Goal: Task Accomplishment & Management: Manage account settings

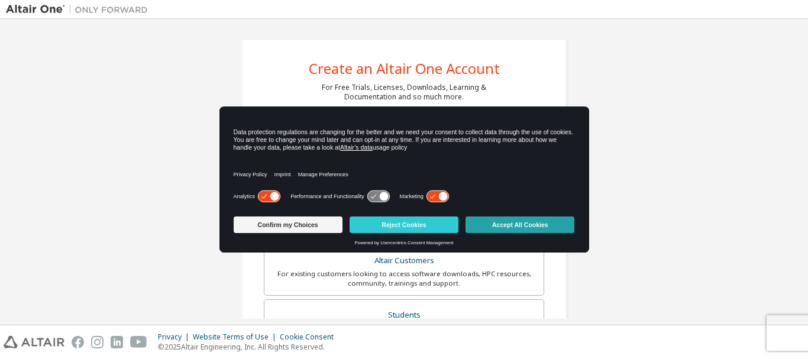
click at [511, 223] on button "Accept All Cookies" at bounding box center [520, 225] width 109 height 17
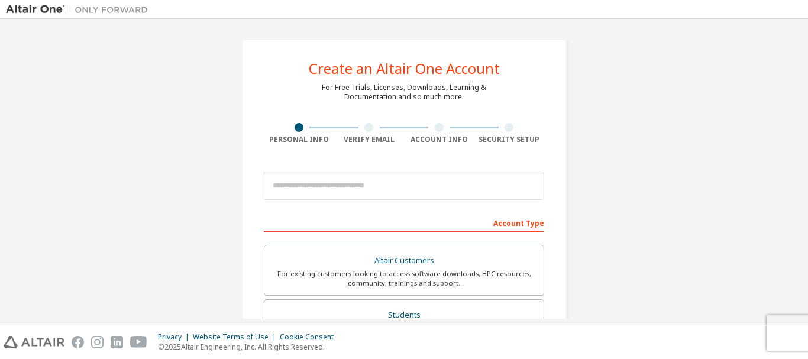
scroll to position [59, 0]
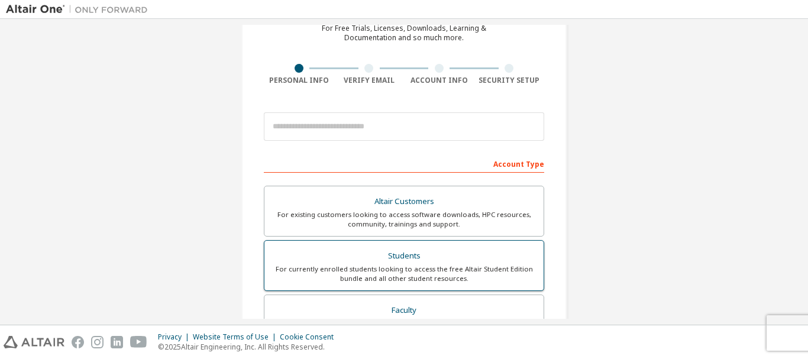
click at [465, 255] on div "Students" at bounding box center [404, 256] width 265 height 17
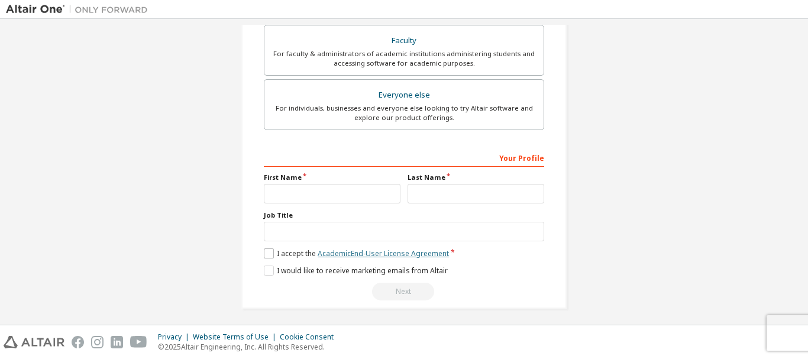
scroll to position [363, 0]
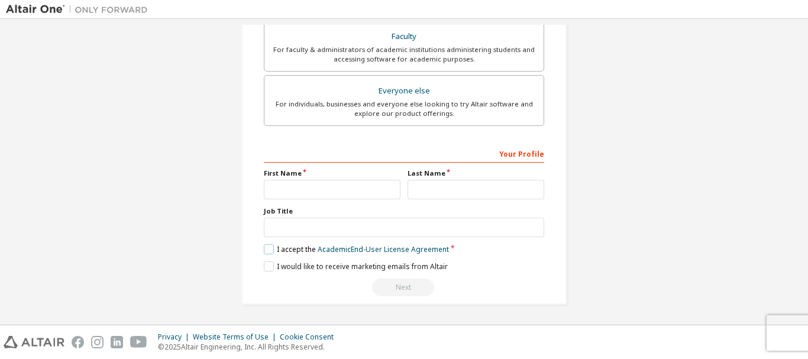
click at [267, 251] on label "I accept the Academic End-User License Agreement" at bounding box center [356, 249] width 185 height 10
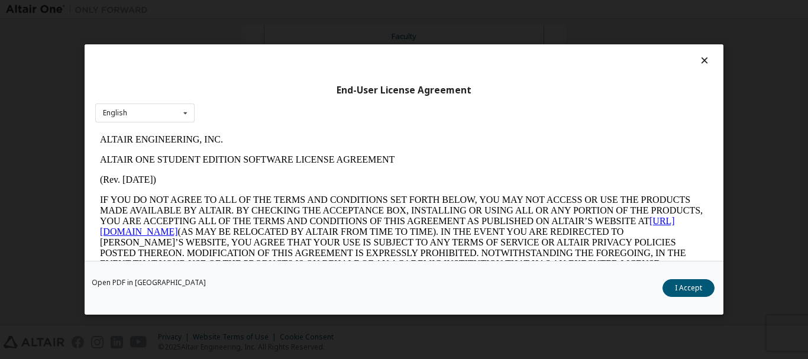
scroll to position [0, 0]
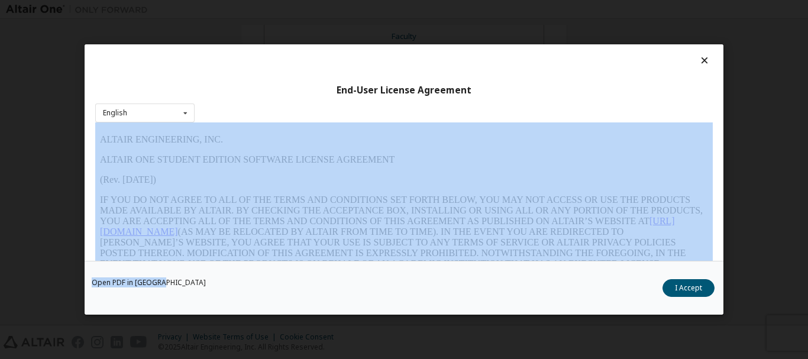
drag, startPoint x: 716, startPoint y: 145, endPoint x: 679, endPoint y: 299, distance: 158.2
click at [699, 273] on div "End-User License Agreement English English Open PDF in [GEOGRAPHIC_DATA] I Acce…" at bounding box center [404, 179] width 639 height 270
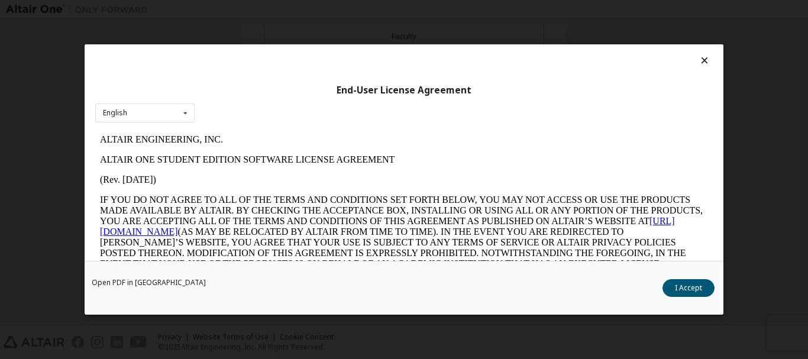
click at [679, 299] on div "Open PDF in New Tab I Accept" at bounding box center [404, 288] width 639 height 54
click at [686, 288] on button "I Accept" at bounding box center [689, 288] width 52 height 18
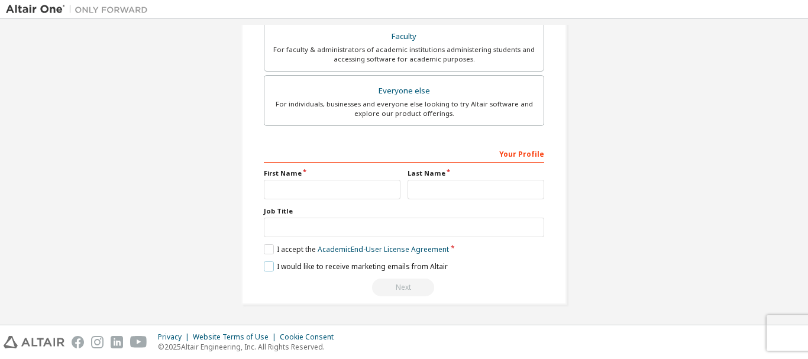
click at [267, 270] on label "I would like to receive marketing emails from Altair" at bounding box center [356, 267] width 184 height 10
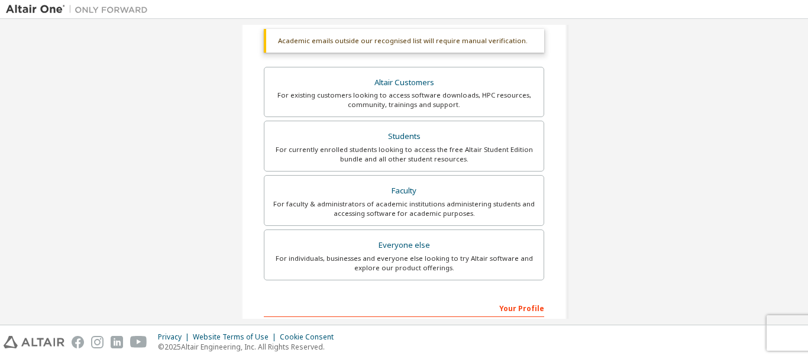
scroll to position [363, 0]
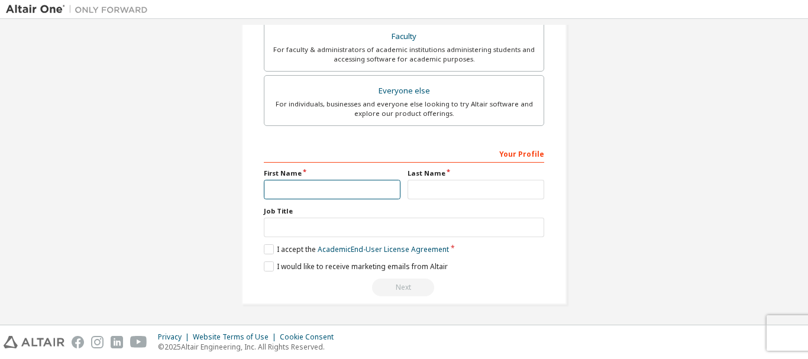
click at [341, 185] on input "text" at bounding box center [332, 190] width 137 height 20
type input "*****"
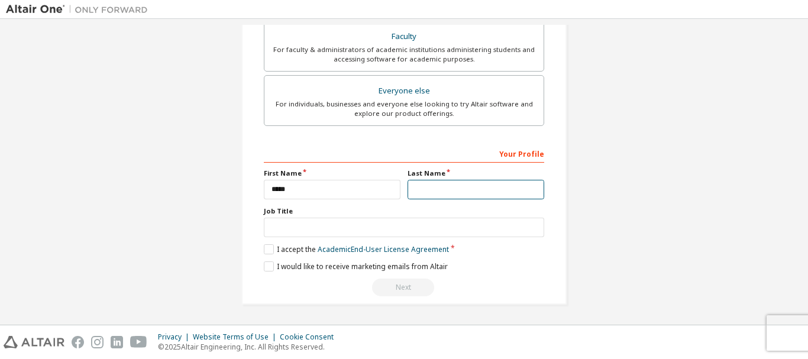
click at [506, 189] on input "text" at bounding box center [476, 190] width 137 height 20
type input "******"
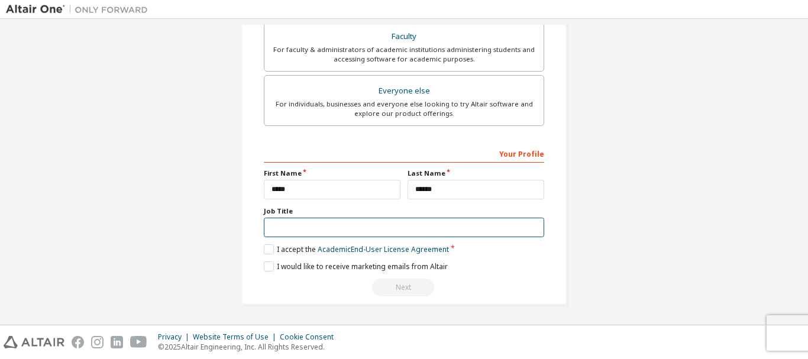
click at [347, 218] on input "text" at bounding box center [404, 228] width 280 height 20
type input "*********"
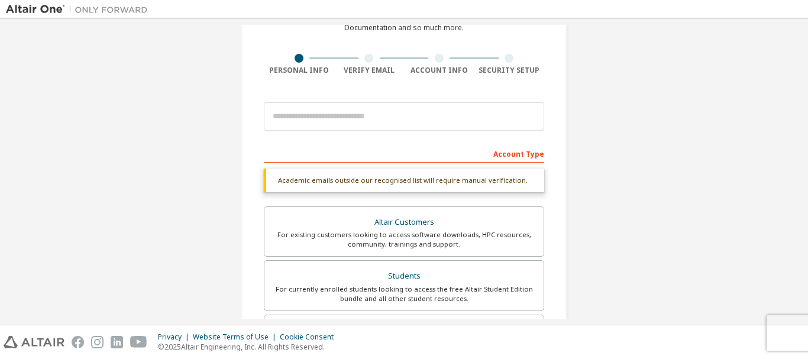
scroll to position [8, 0]
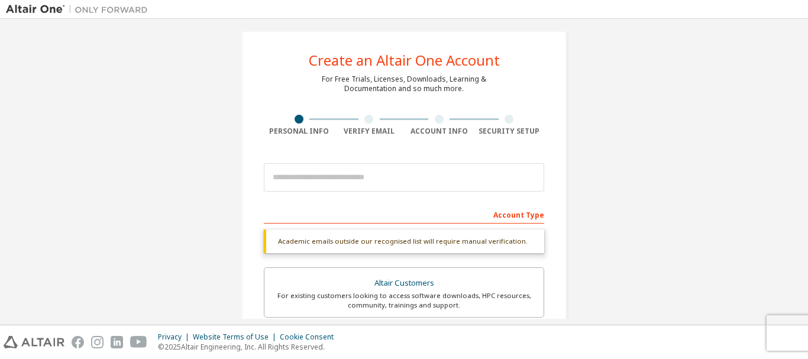
click at [356, 135] on div "Verify Email" at bounding box center [369, 131] width 70 height 9
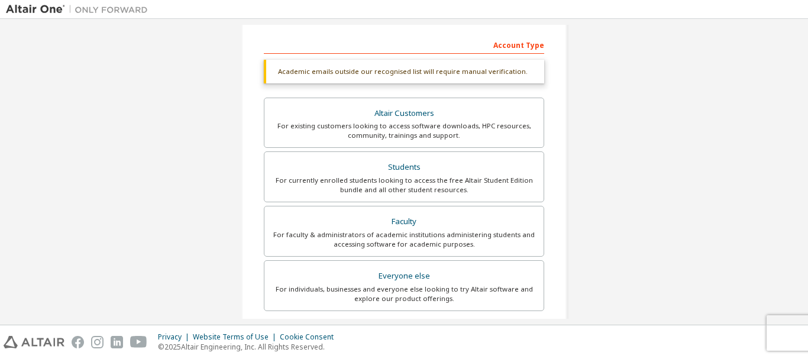
scroll to position [363, 0]
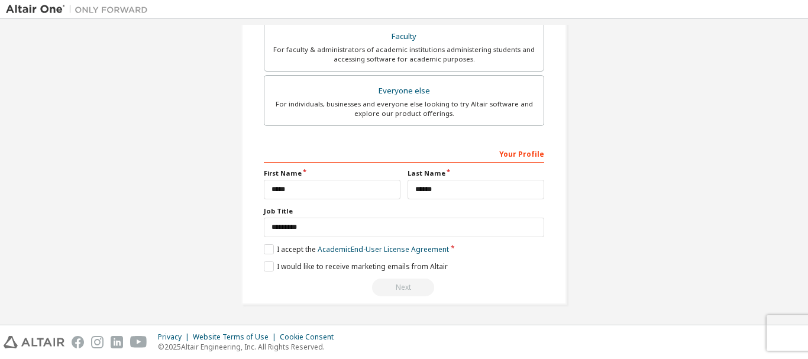
click at [406, 285] on div "Next" at bounding box center [404, 288] width 280 height 18
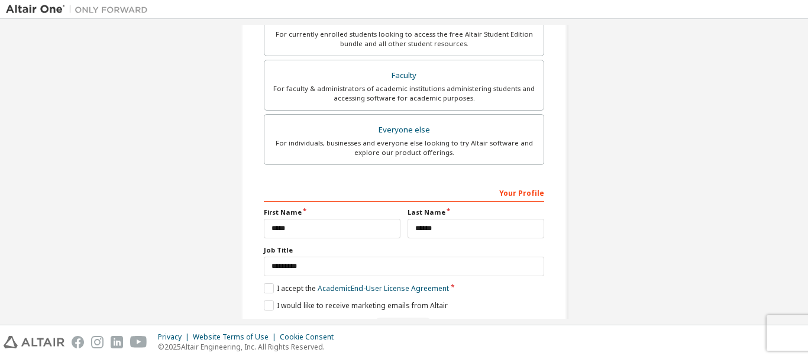
scroll to position [304, 0]
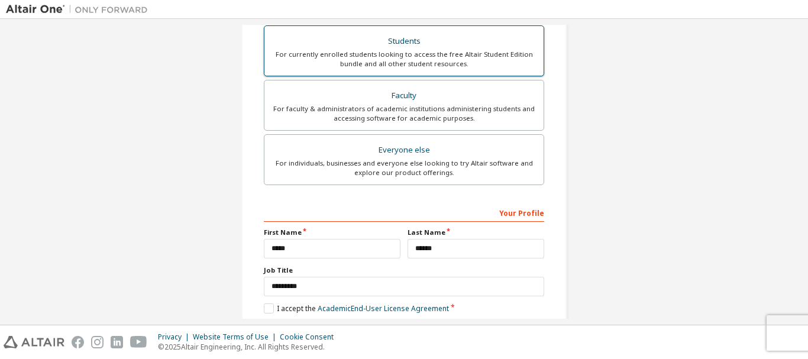
click at [472, 58] on div "For currently enrolled students looking to access the free Altair Student Editi…" at bounding box center [404, 59] width 265 height 19
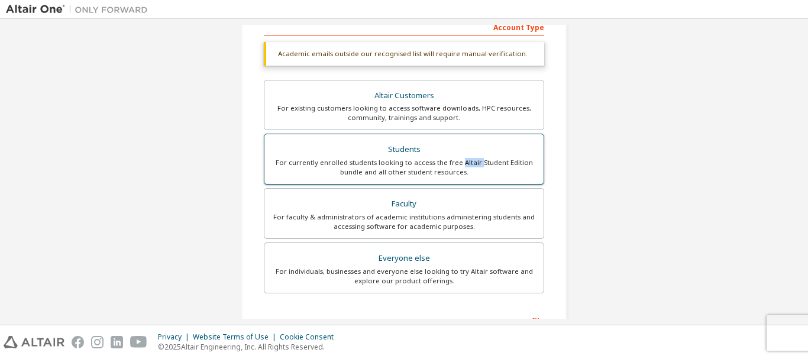
scroll to position [67, 0]
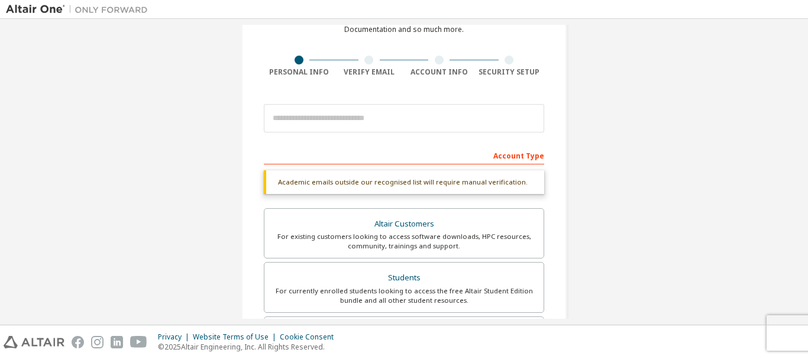
click at [469, 182] on div "Academic emails outside our recognised list will require manual verification." at bounding box center [404, 182] width 280 height 24
click at [395, 153] on div "Account Type" at bounding box center [404, 155] width 280 height 19
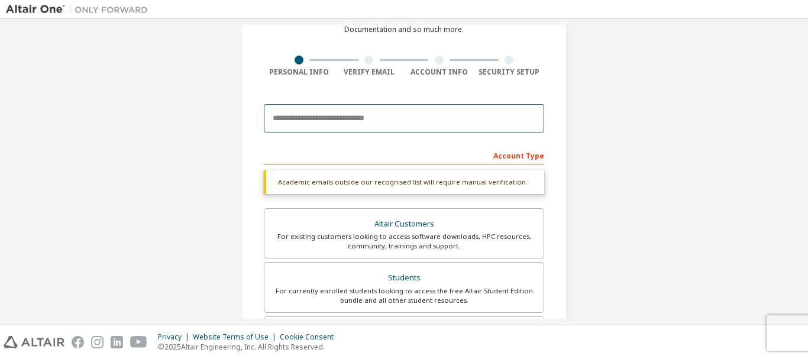
click at [378, 121] on input "email" at bounding box center [404, 118] width 280 height 28
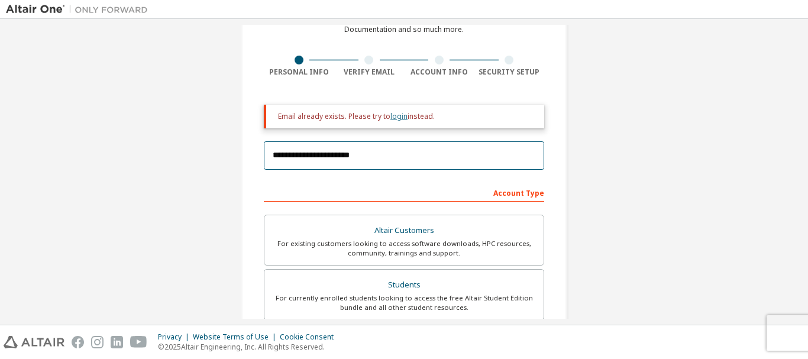
type input "**********"
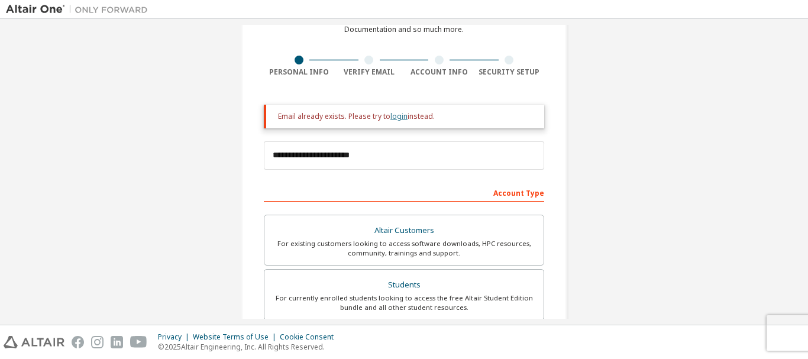
click at [398, 117] on link "login" at bounding box center [399, 116] width 17 height 10
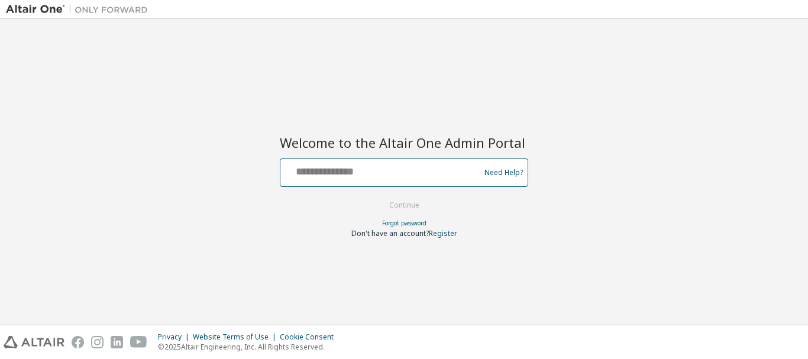
click at [309, 167] on input "text" at bounding box center [381, 170] width 193 height 17
type input "**********"
click at [377, 196] on button "Continue" at bounding box center [404, 205] width 55 height 18
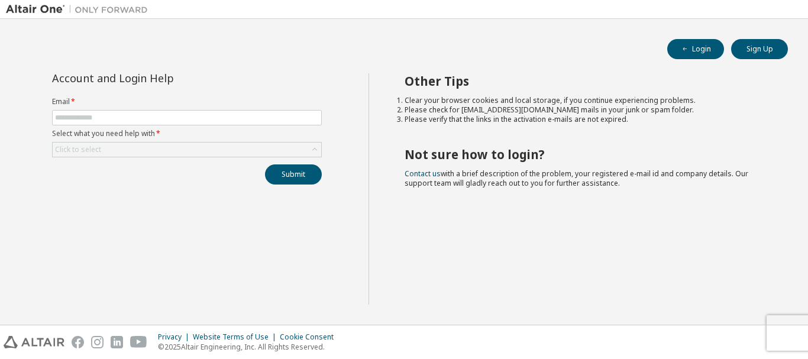
click at [228, 107] on form "Email * Select what you need help with * Click to select" at bounding box center [187, 127] width 270 height 60
click at [225, 117] on input "text" at bounding box center [187, 117] width 264 height 9
type input "**********"
click at [219, 149] on div "Click to select" at bounding box center [187, 150] width 269 height 14
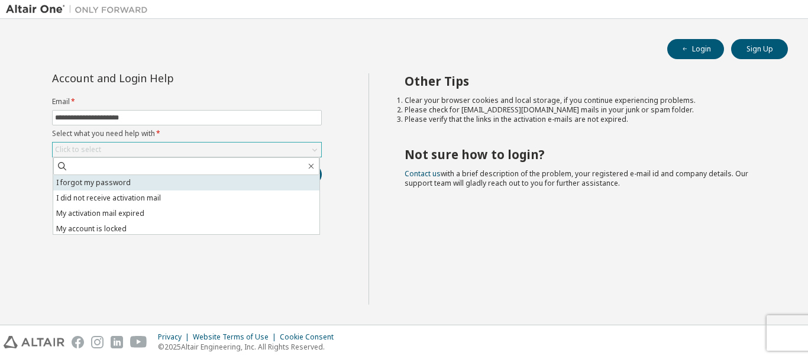
click at [218, 177] on li "I forgot my password" at bounding box center [186, 182] width 266 height 15
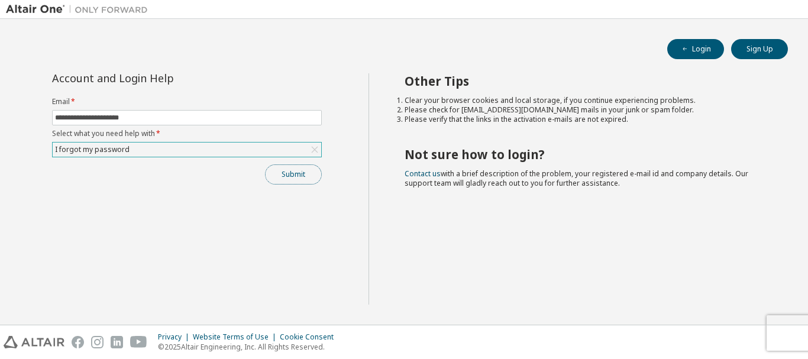
click at [304, 176] on button "Submit" at bounding box center [293, 174] width 57 height 20
